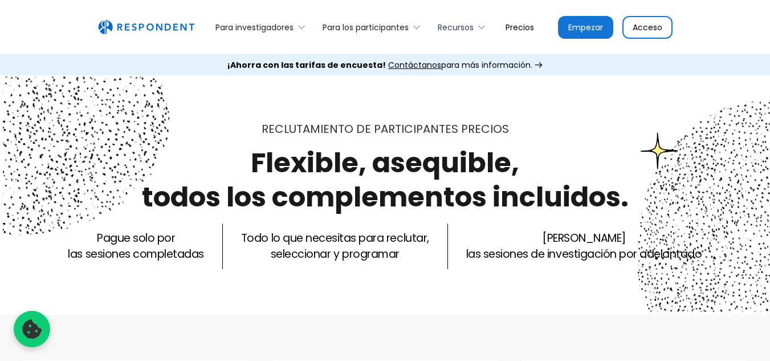
click at [477, 33] on icon at bounding box center [481, 27] width 11 height 11
click at [477, 30] on icon at bounding box center [481, 27] width 11 height 11
click at [480, 27] on icon at bounding box center [481, 27] width 11 height 11
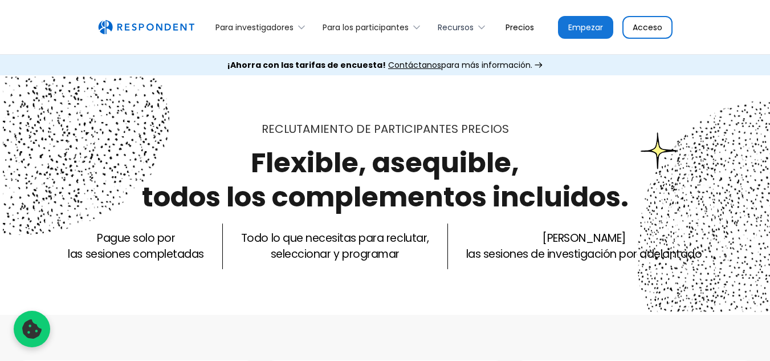
click at [480, 27] on icon at bounding box center [481, 27] width 11 height 11
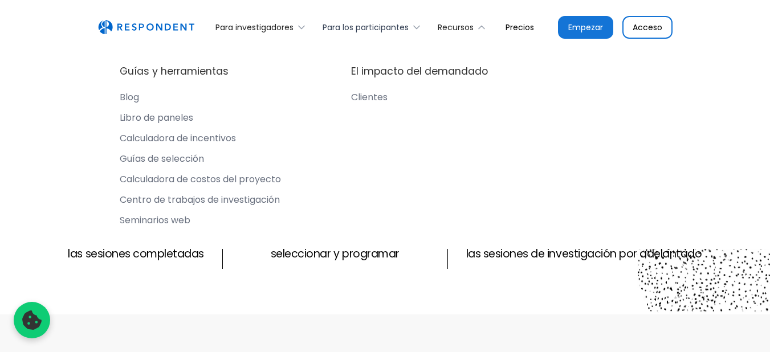
click at [411, 30] on div "Para los participantes" at bounding box center [373, 27] width 115 height 27
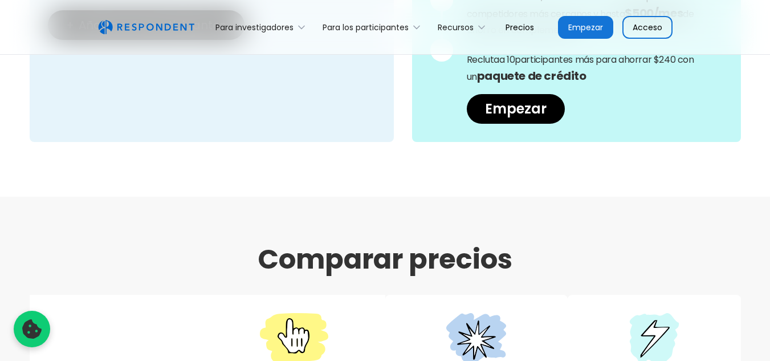
scroll to position [1312, 0]
